Goal: Find specific page/section: Find specific page/section

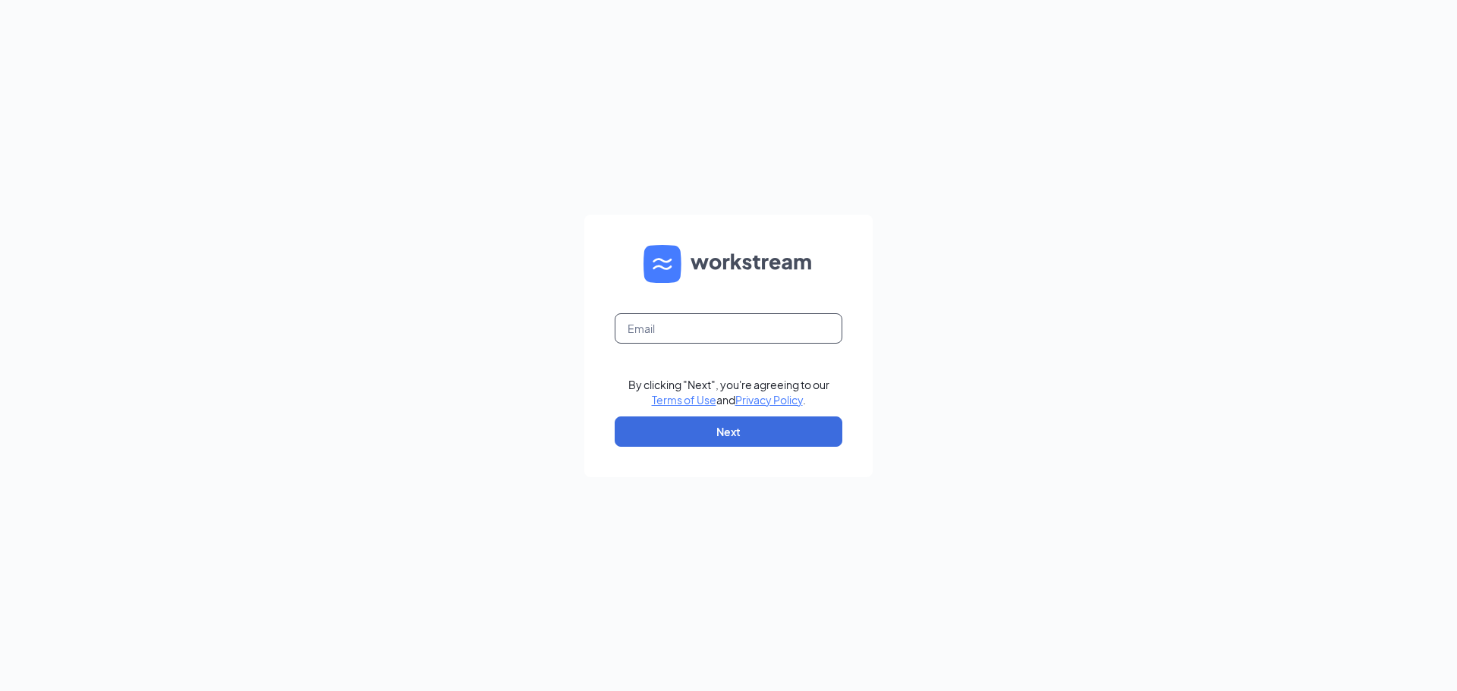
click at [662, 322] on input "text" at bounding box center [729, 328] width 228 height 30
type input "rebeccaswanson@bleedblue.net"
click at [689, 430] on button "Next" at bounding box center [729, 432] width 228 height 30
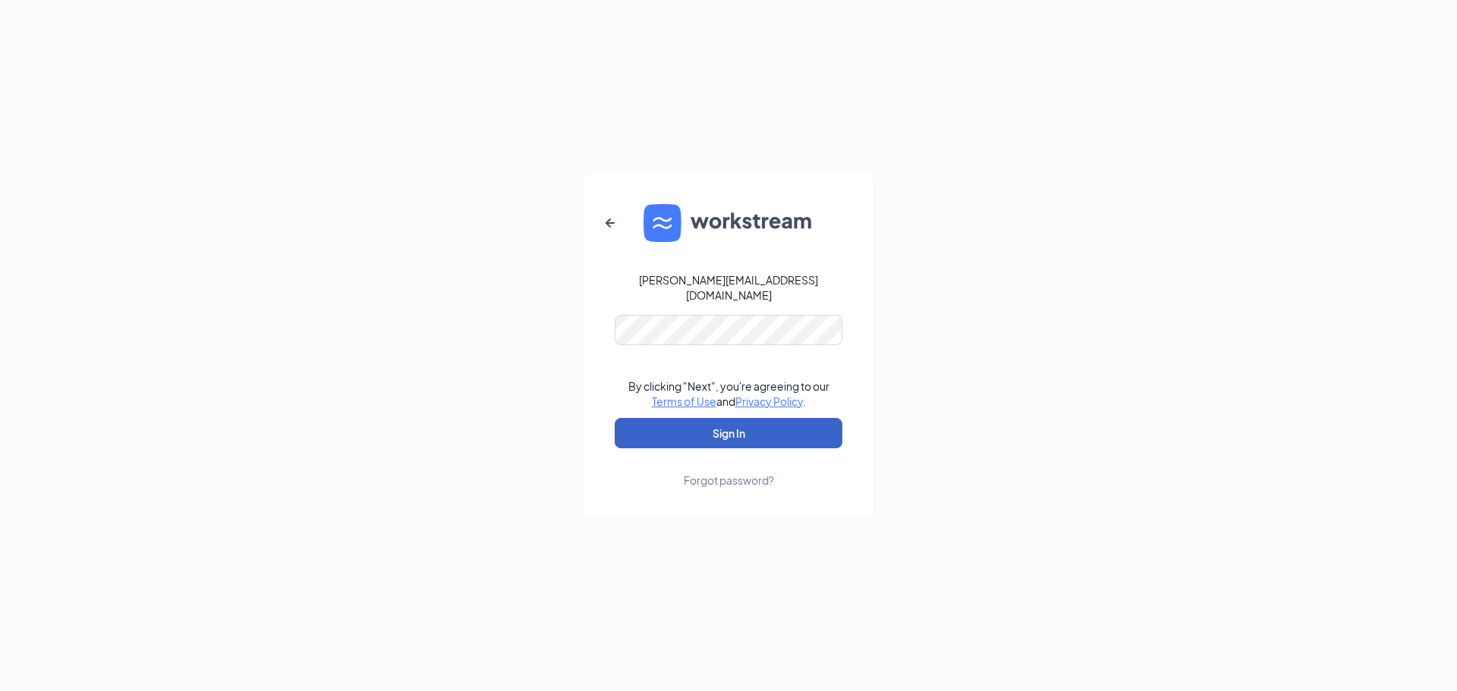
click at [709, 429] on button "Sign In" at bounding box center [729, 433] width 228 height 30
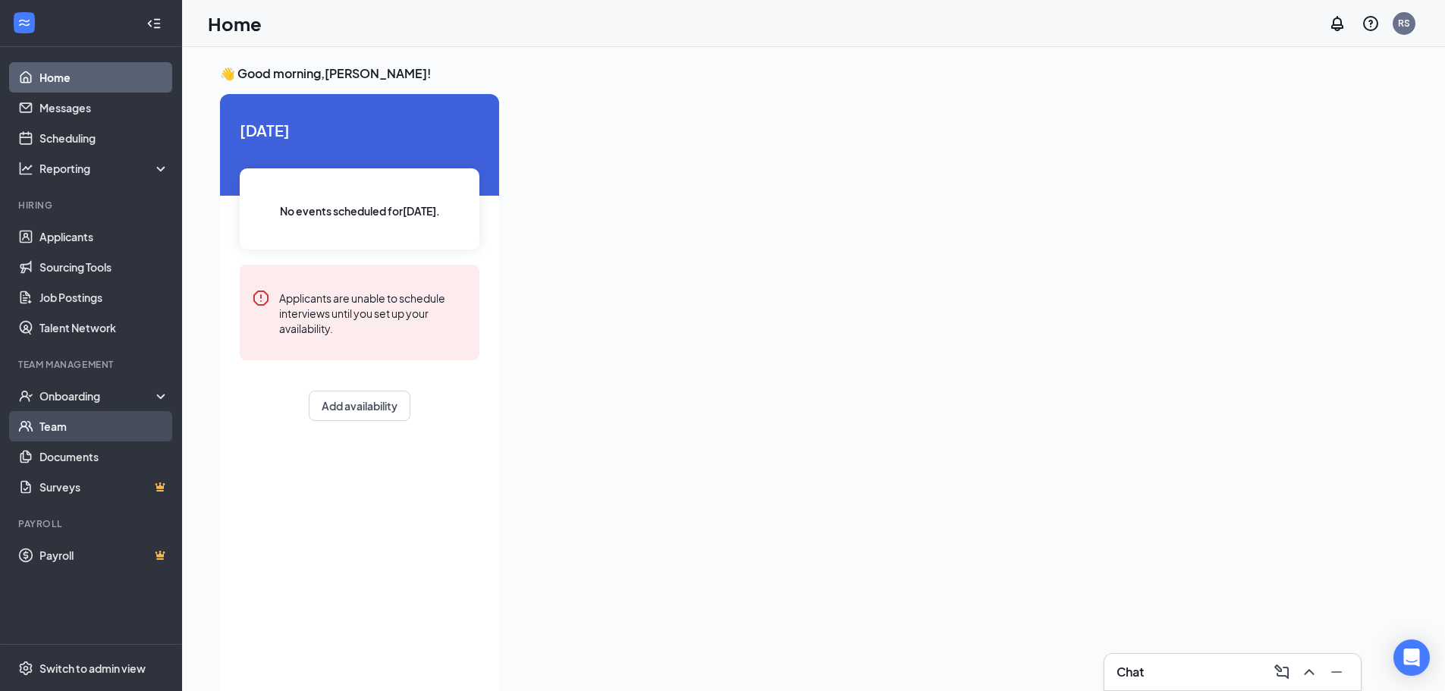
click at [75, 429] on link "Team" at bounding box center [104, 426] width 130 height 30
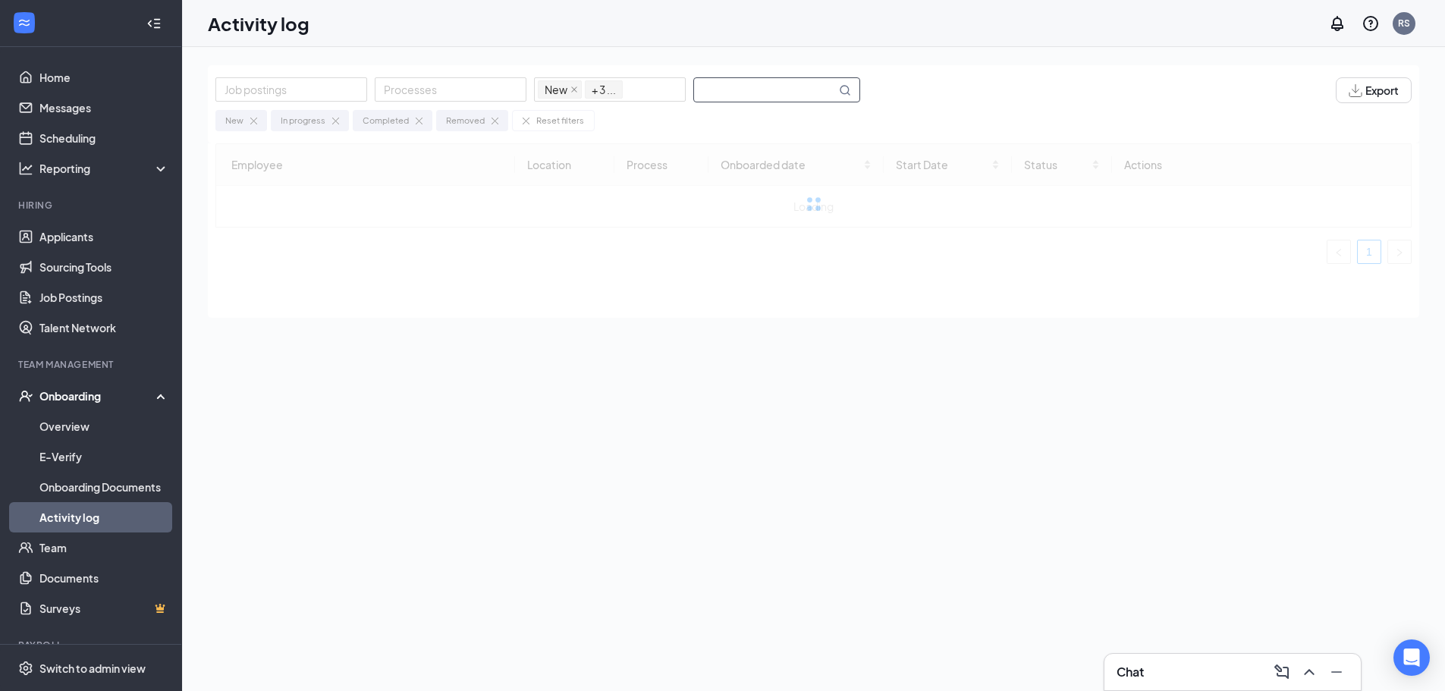
click at [768, 79] on input "text" at bounding box center [765, 90] width 142 height 24
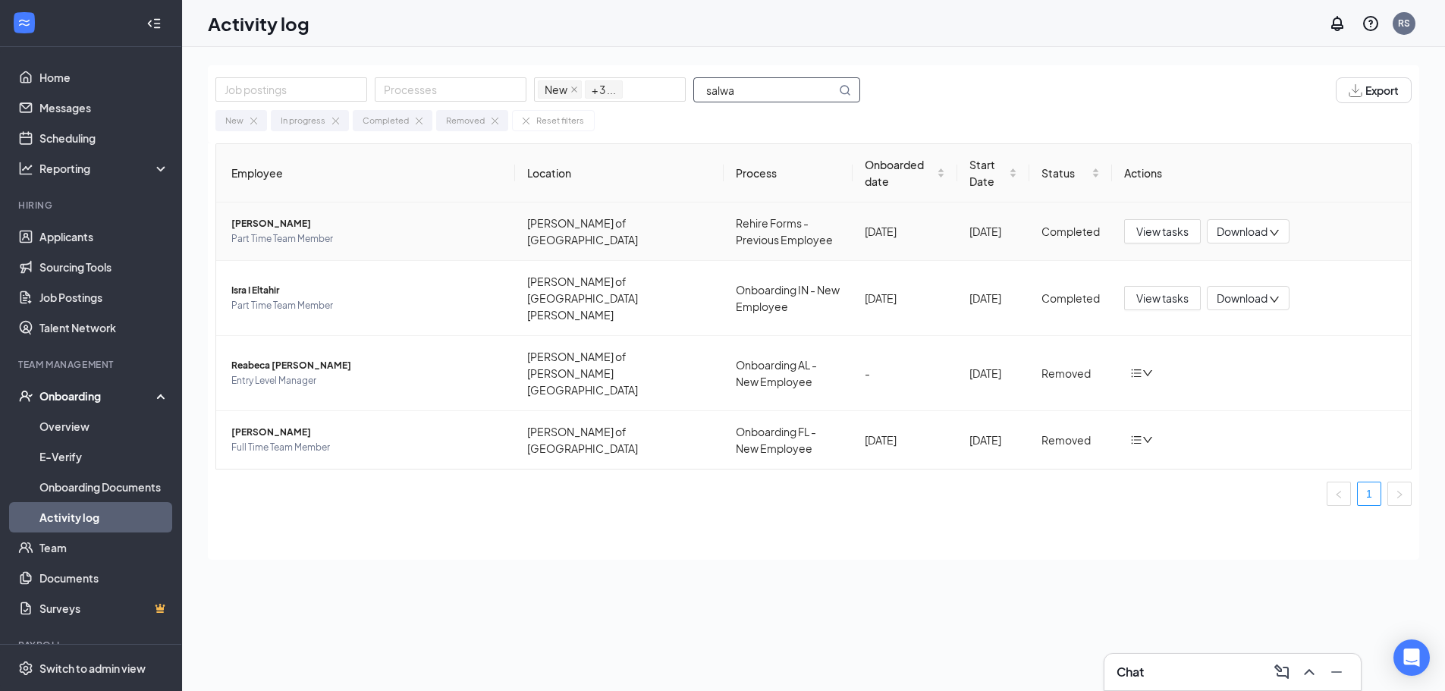
type input "salwa"
click at [358, 238] on span "Part Time Team Member" at bounding box center [367, 238] width 272 height 15
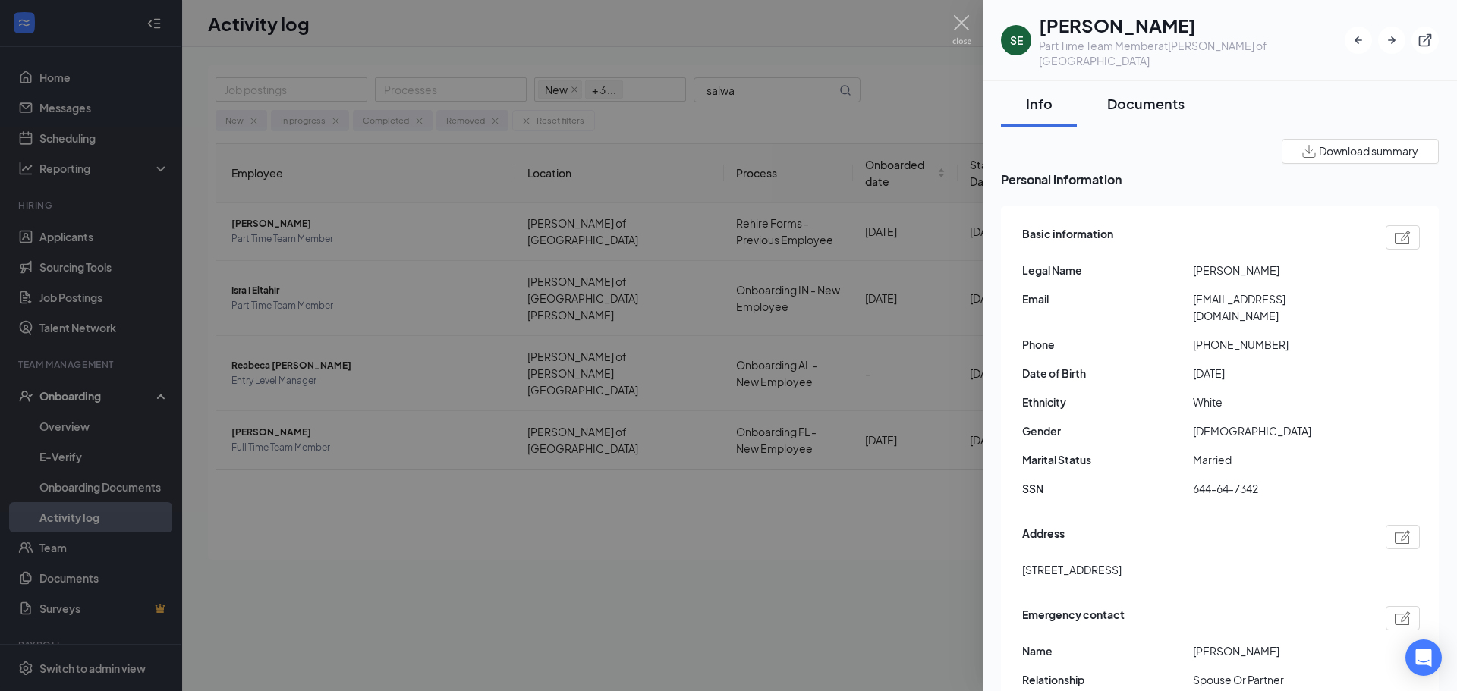
click at [1157, 96] on div "Documents" at bounding box center [1145, 103] width 77 height 19
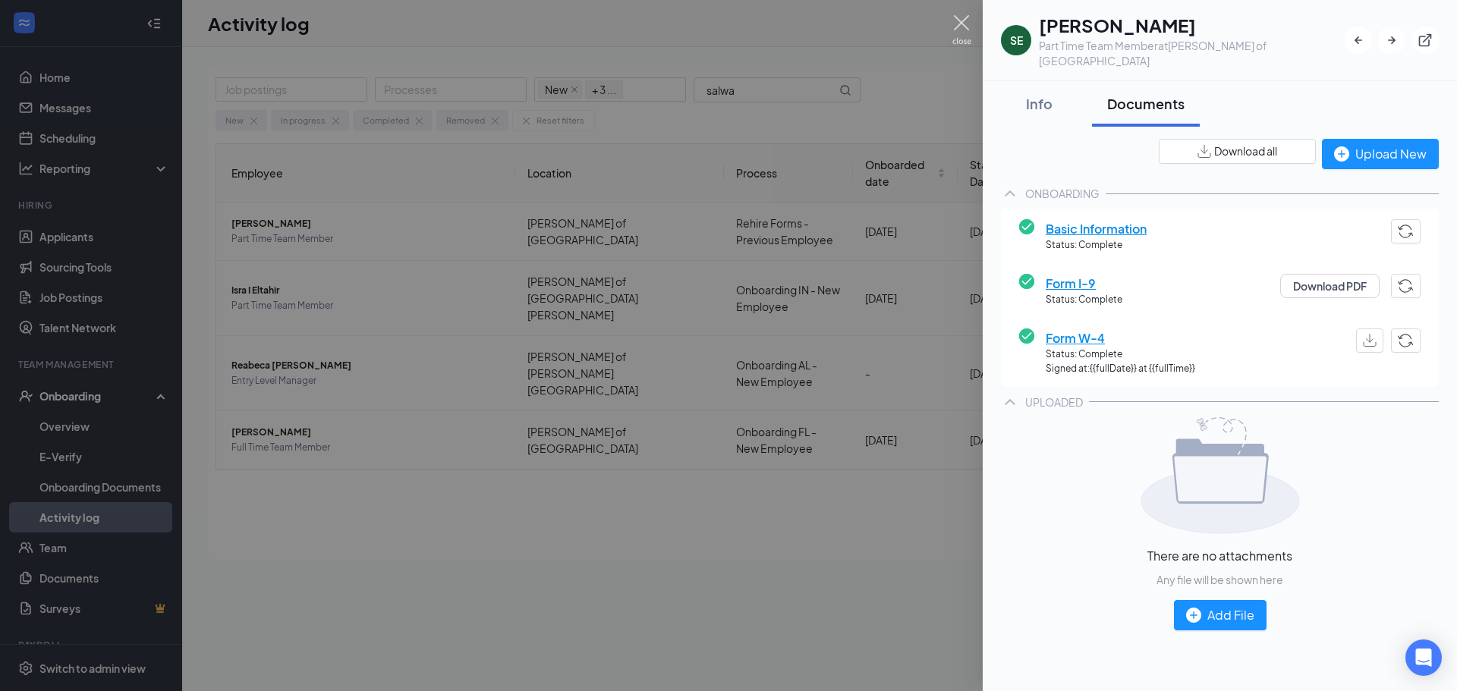
click at [958, 24] on img at bounding box center [961, 30] width 19 height 30
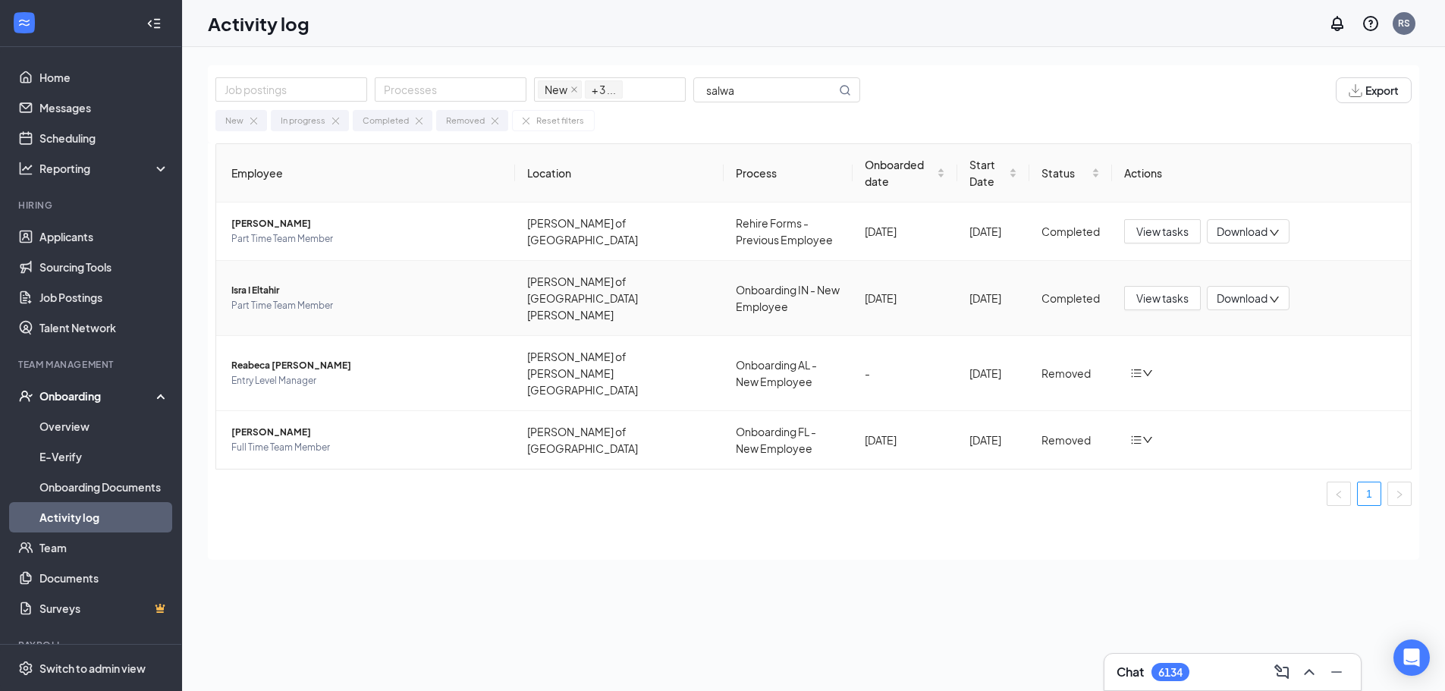
click at [253, 289] on div "Isra I Eltahir Part Time Team Member" at bounding box center [367, 298] width 272 height 30
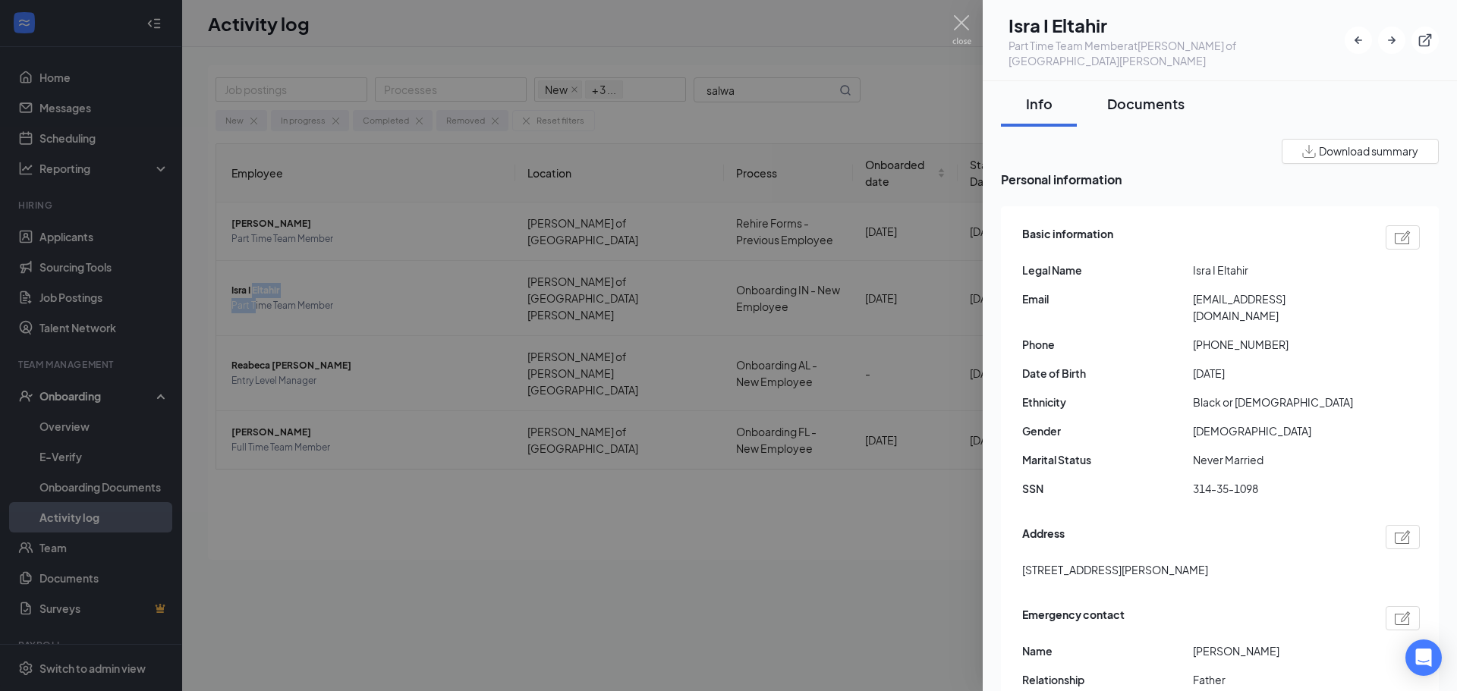
click at [1166, 99] on div "Documents" at bounding box center [1145, 103] width 77 height 19
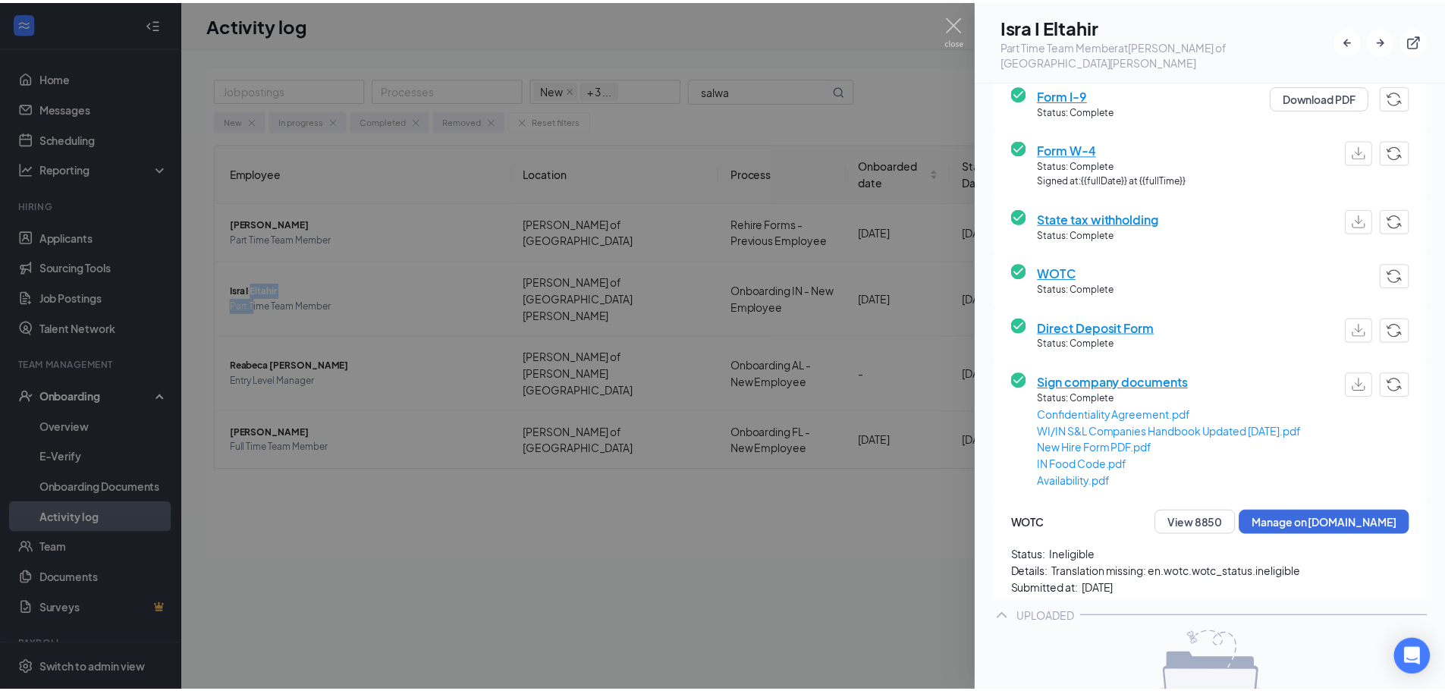
scroll to position [152, 0]
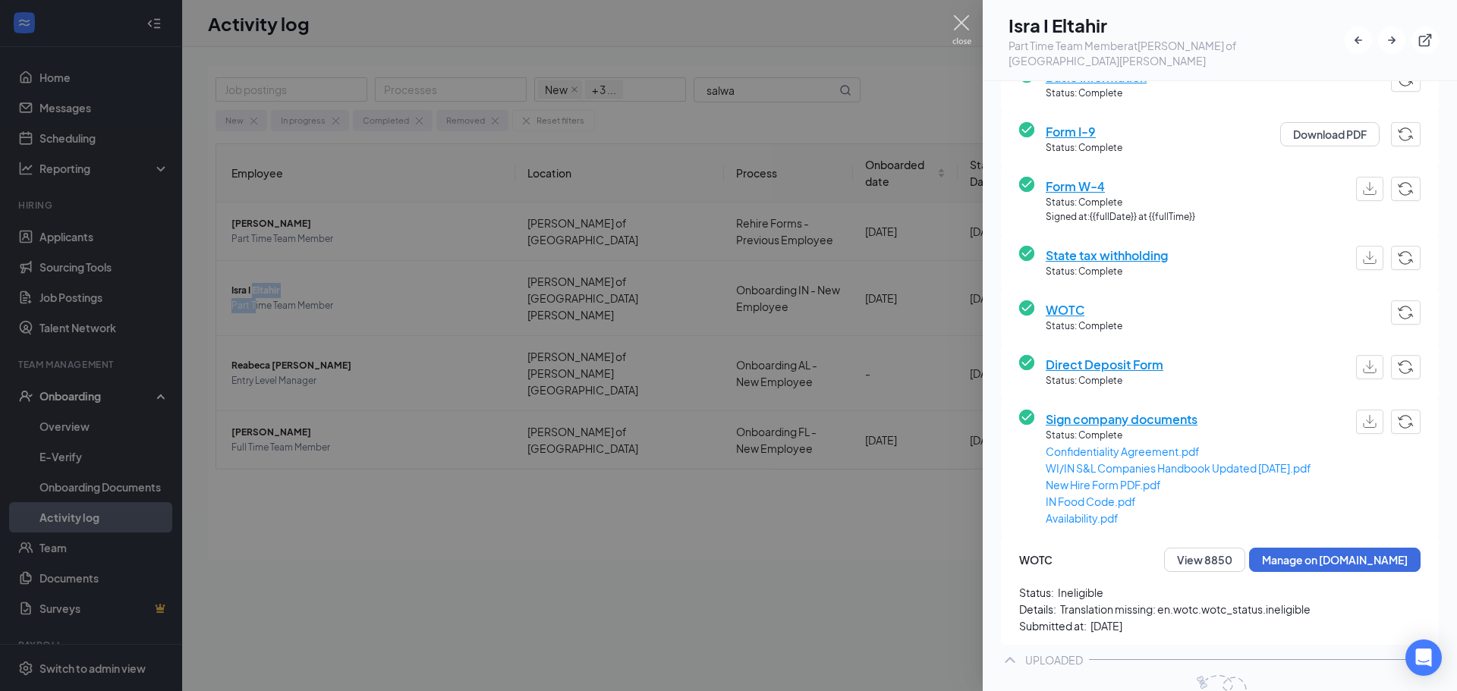
click at [954, 29] on img at bounding box center [961, 30] width 19 height 30
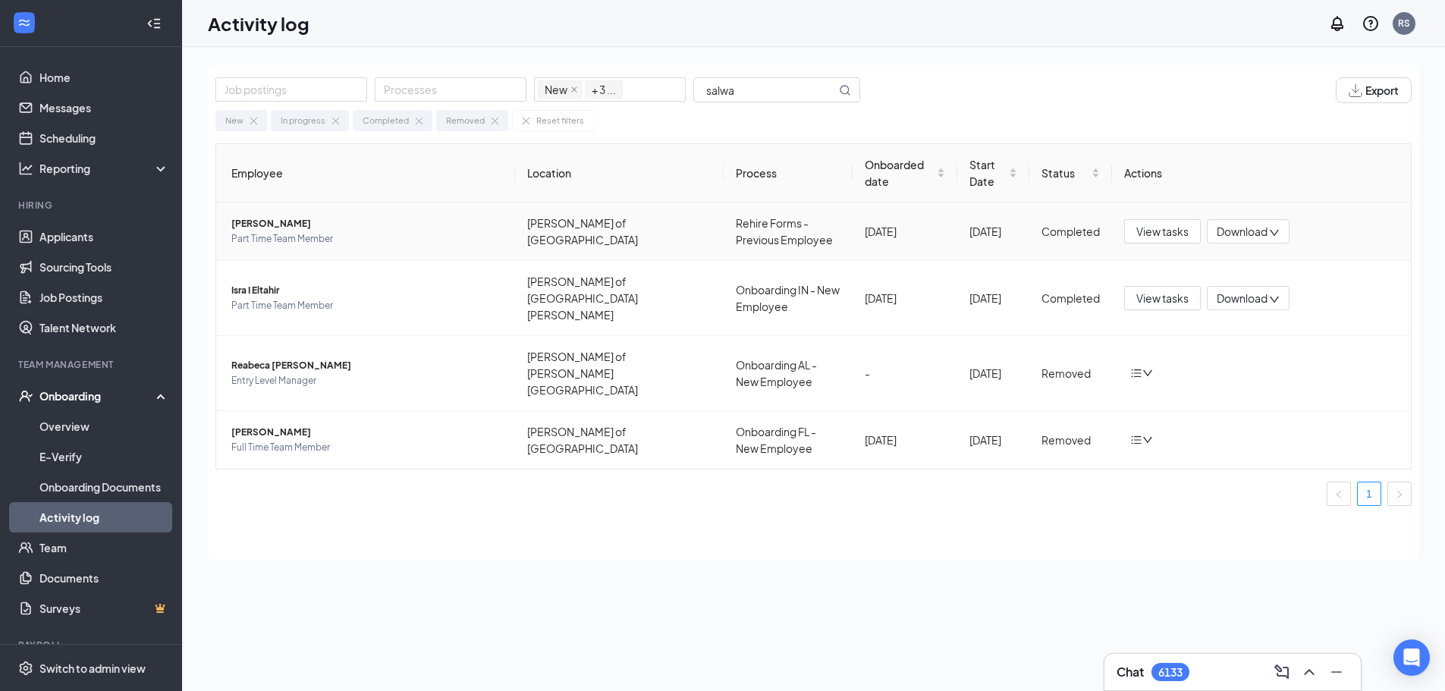
click at [401, 228] on span "[PERSON_NAME]" at bounding box center [367, 223] width 272 height 15
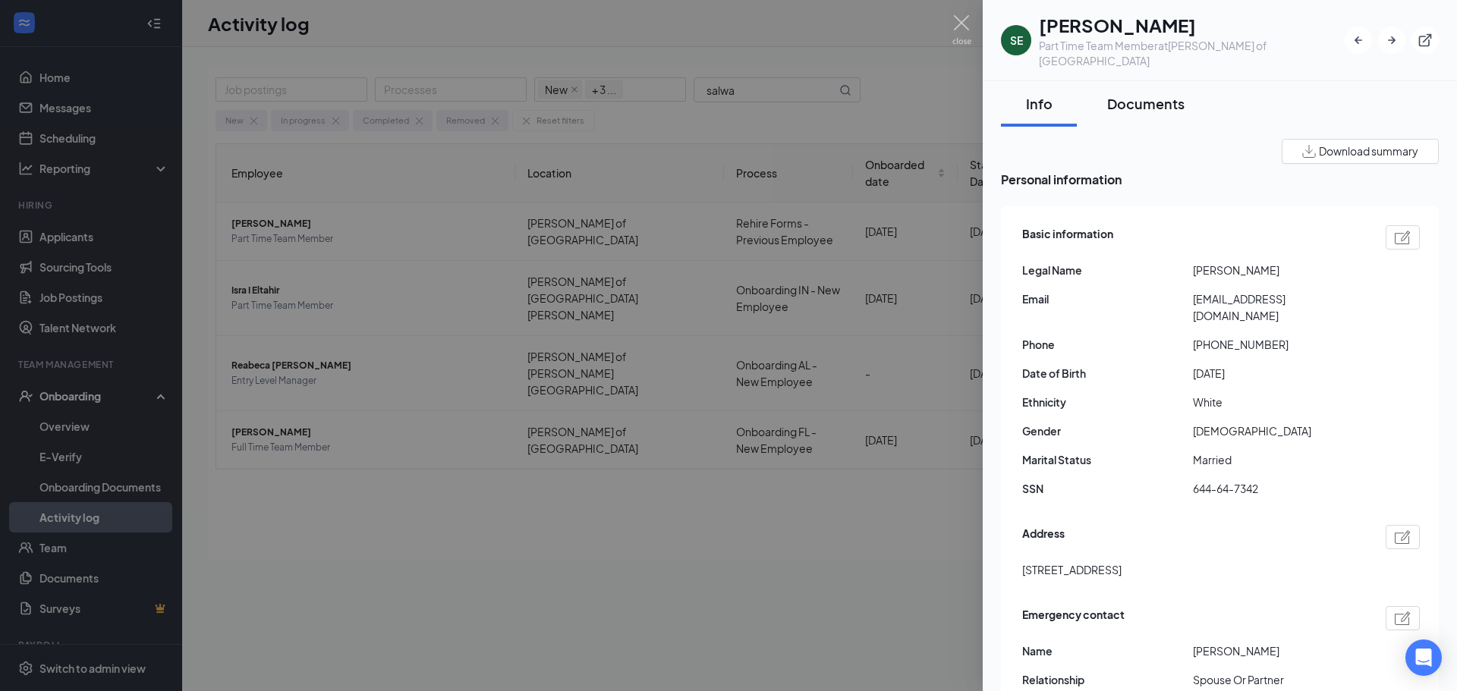
click at [1149, 96] on div "Documents" at bounding box center [1145, 103] width 77 height 19
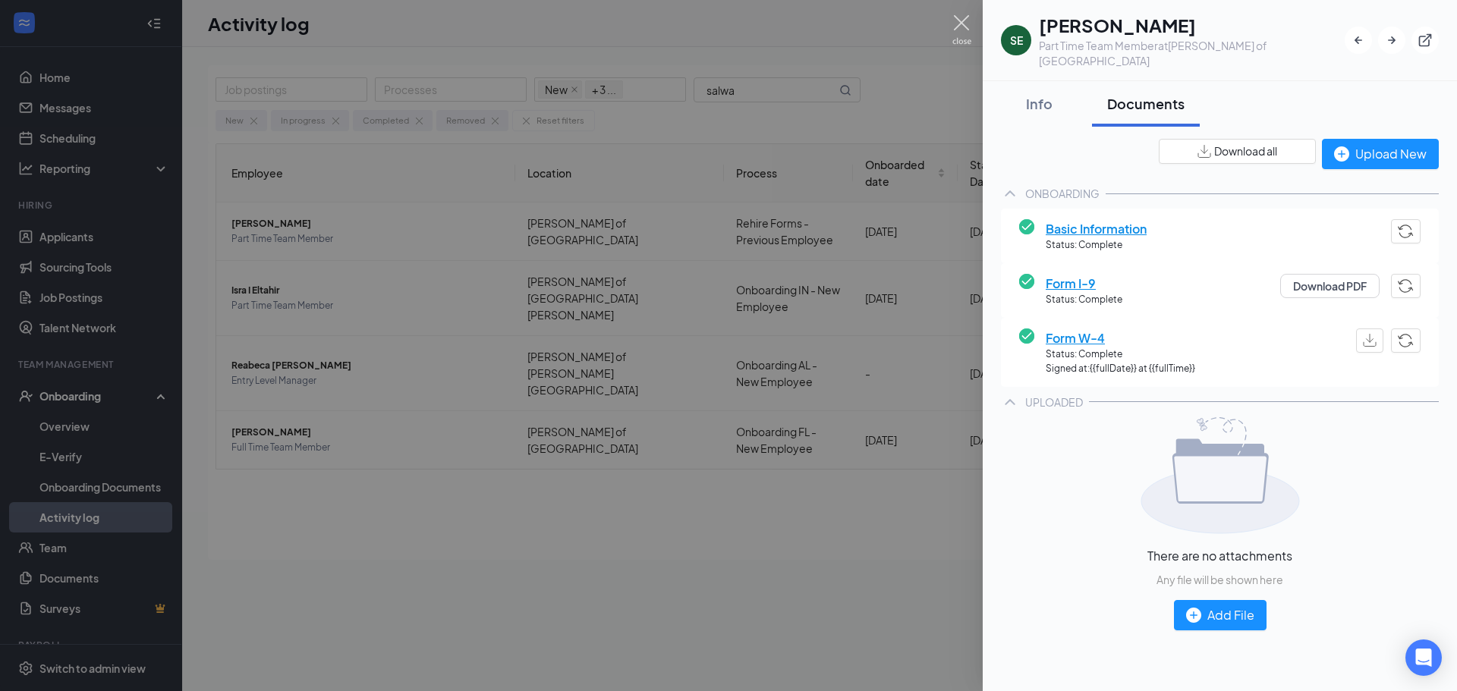
click at [963, 25] on img at bounding box center [961, 30] width 19 height 30
